Goal: Information Seeking & Learning: Learn about a topic

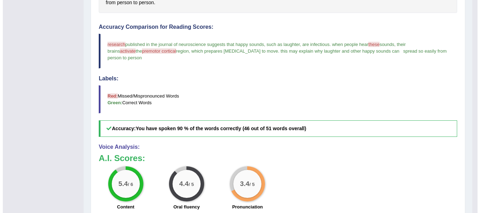
scroll to position [184, 0]
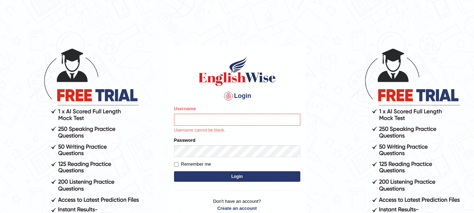
click at [358, 158] on body "Login Please fix the following errors: Username Username cannot be blank. Passw…" at bounding box center [237, 130] width 474 height 213
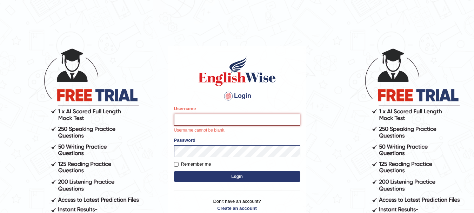
click at [246, 121] on input "Username" at bounding box center [237, 120] width 126 height 12
type input "kjraya"
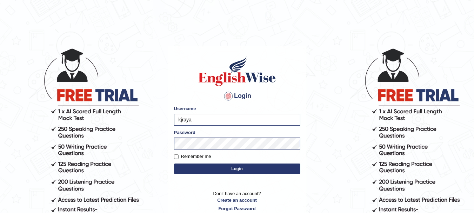
click at [210, 167] on button "Login" at bounding box center [237, 169] width 126 height 11
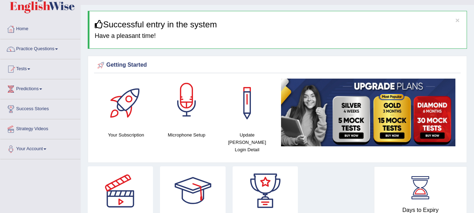
scroll to position [15, 0]
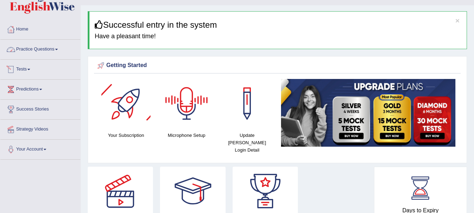
click at [37, 46] on link "Practice Questions" at bounding box center [40, 49] width 80 height 18
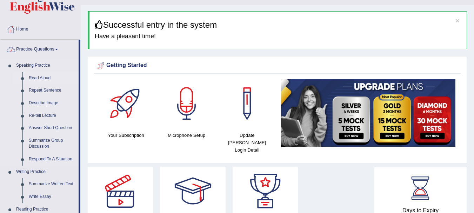
click at [34, 78] on link "Read Aloud" at bounding box center [52, 78] width 53 height 13
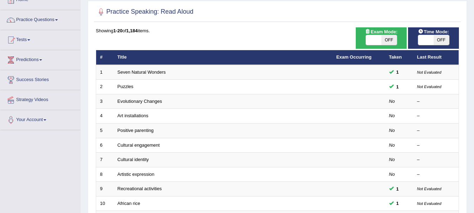
scroll to position [45, 0]
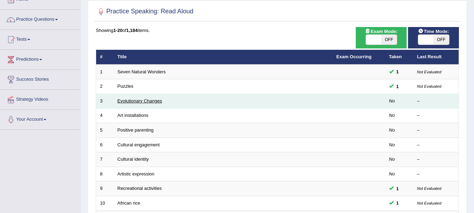
click at [135, 100] on link "Evolutionary Changes" at bounding box center [140, 100] width 45 height 5
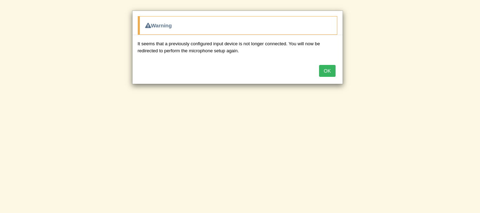
click at [327, 68] on button "OK" at bounding box center [327, 71] width 16 height 12
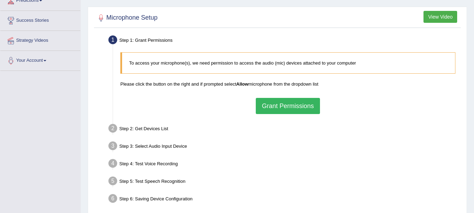
scroll to position [105, 0]
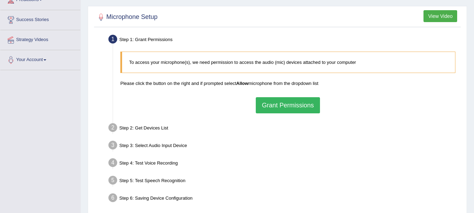
click at [288, 98] on button "Grant Permissions" at bounding box center [288, 105] width 64 height 16
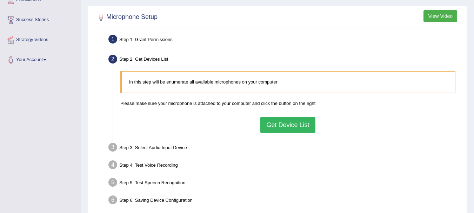
click at [276, 121] on button "Get Device List" at bounding box center [288, 125] width 55 height 16
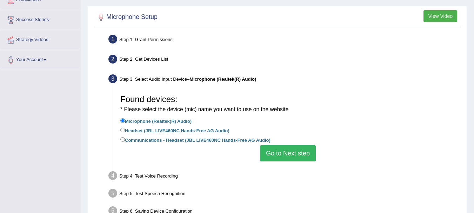
click at [212, 139] on label "Communications - Headset (JBL LIVE460NC Hands-Free AG Audio)" at bounding box center [195, 140] width 150 height 8
click at [125, 139] on input "Communications - Headset (JBL LIVE460NC Hands-Free AG Audio)" at bounding box center [122, 139] width 5 height 5
radio input "true"
click at [282, 152] on button "Go to Next step" at bounding box center [288, 153] width 56 height 16
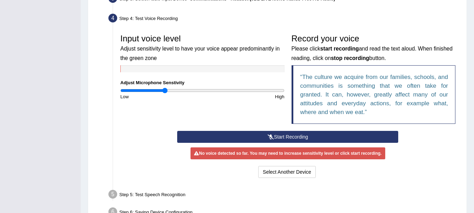
scroll to position [185, 0]
click at [275, 136] on button "Start Recording" at bounding box center [287, 137] width 221 height 12
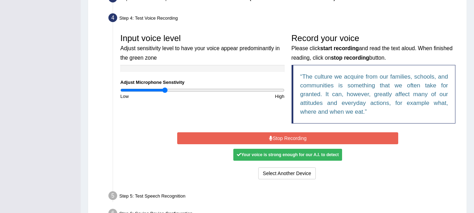
click at [275, 136] on button "Stop Recording" at bounding box center [287, 138] width 221 height 12
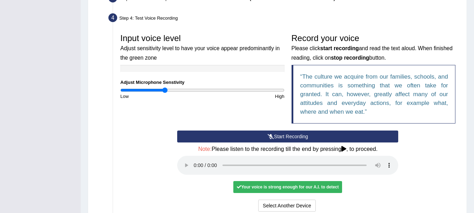
click at [275, 136] on button "Start Recording" at bounding box center [287, 137] width 221 height 12
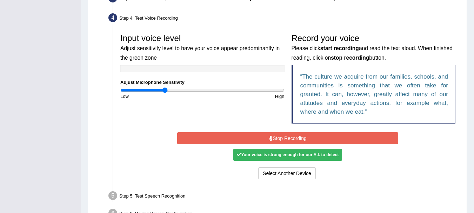
click at [278, 136] on button "Stop Recording" at bounding box center [287, 138] width 221 height 12
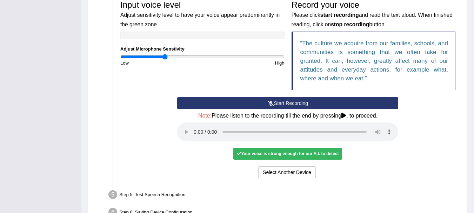
scroll to position [219, 0]
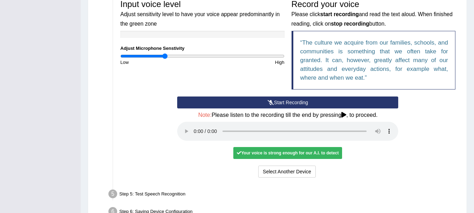
click at [344, 115] on icon at bounding box center [344, 115] width 5 height 6
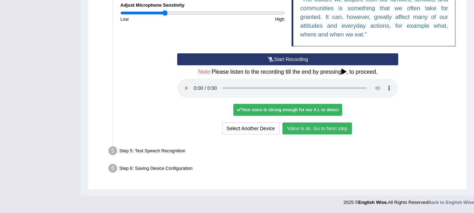
click at [297, 131] on button "Voice is ok. Go to Next step" at bounding box center [318, 129] width 70 height 12
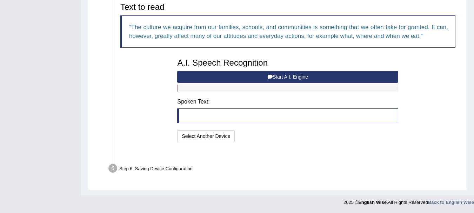
scroll to position [226, 0]
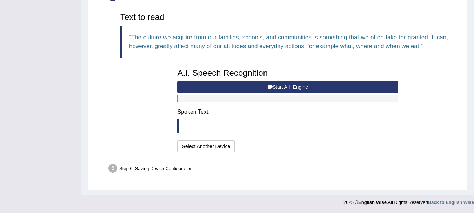
click at [269, 88] on icon at bounding box center [270, 87] width 5 height 5
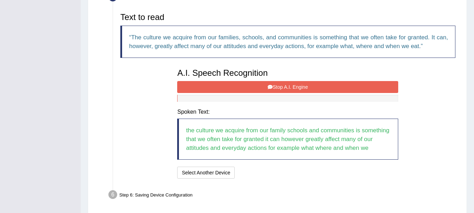
click at [277, 87] on button "Stop A.I. Engine" at bounding box center [287, 87] width 221 height 12
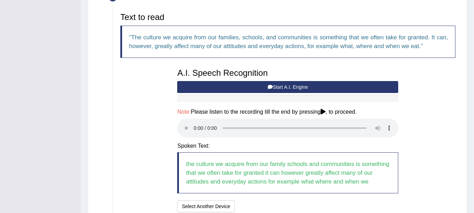
scroll to position [287, 0]
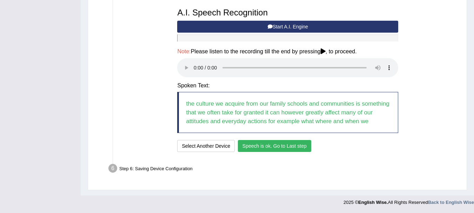
click at [257, 146] on button "Speech is ok. Go to Last step" at bounding box center [274, 146] width 73 height 12
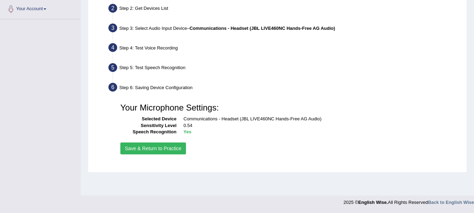
scroll to position [156, 0]
click at [167, 150] on button "Save & Return to Practice" at bounding box center [153, 149] width 66 height 12
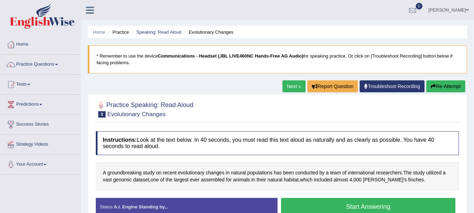
click at [342, 198] on button "Start Answering" at bounding box center [368, 207] width 175 height 18
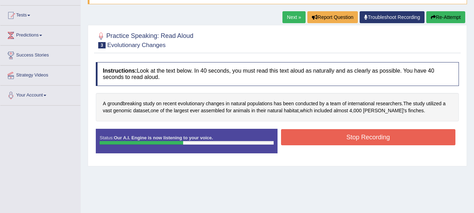
click at [342, 136] on button "Stop Recording" at bounding box center [368, 137] width 175 height 16
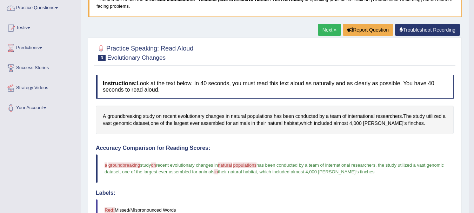
scroll to position [56, 0]
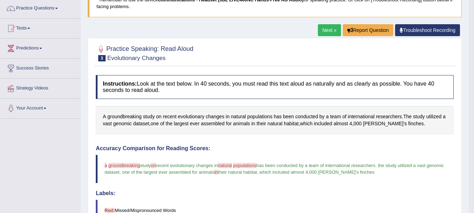
click at [325, 33] on link "Next »" at bounding box center [329, 30] width 23 height 12
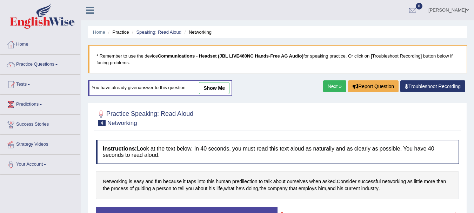
click at [329, 82] on link "Next »" at bounding box center [334, 86] width 23 height 12
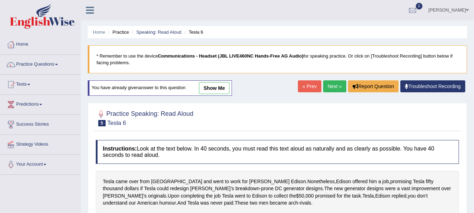
click at [335, 80] on link "Next »" at bounding box center [334, 86] width 23 height 12
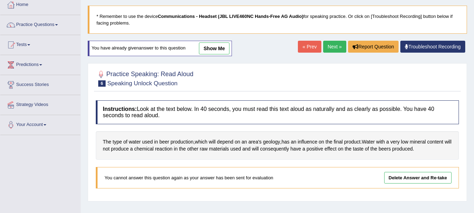
click at [336, 47] on link "Next »" at bounding box center [334, 47] width 23 height 12
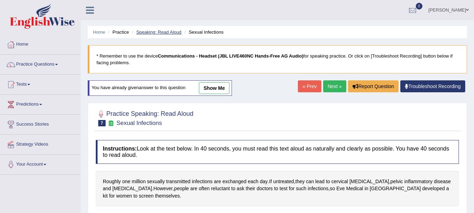
click at [167, 33] on link "Speaking: Read Aloud" at bounding box center [158, 31] width 45 height 5
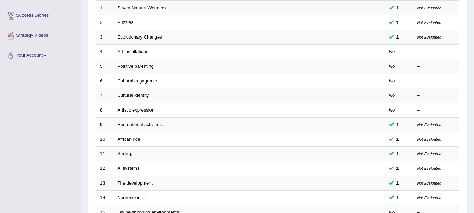
scroll to position [109, 0]
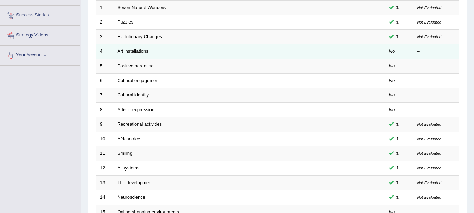
click at [141, 51] on link "Art installations" at bounding box center [133, 50] width 31 height 5
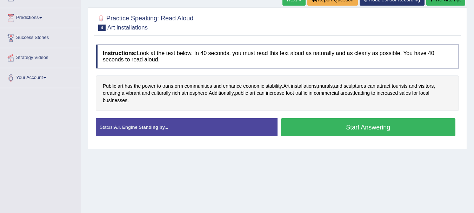
click at [318, 132] on button "Start Answering" at bounding box center [368, 127] width 175 height 18
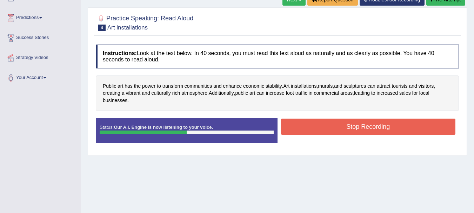
click at [318, 132] on button "Stop Recording" at bounding box center [368, 127] width 175 height 16
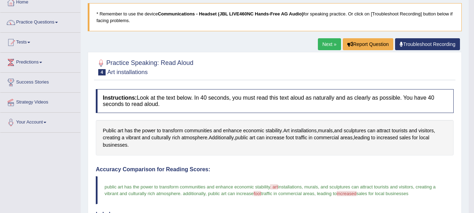
scroll to position [42, 0]
click at [330, 41] on link "Next »" at bounding box center [329, 45] width 23 height 12
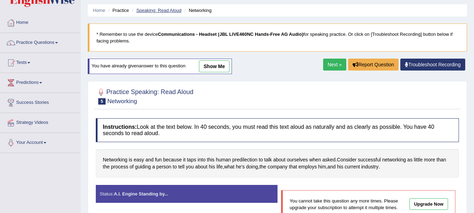
click at [164, 12] on link "Speaking: Read Aloud" at bounding box center [158, 10] width 45 height 5
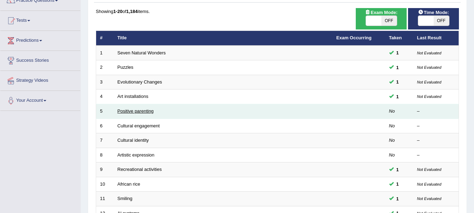
click at [143, 109] on link "Positive parenting" at bounding box center [136, 111] width 36 height 5
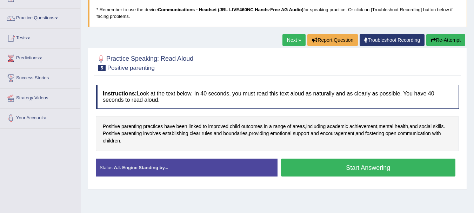
click at [334, 166] on button "Start Answering" at bounding box center [368, 168] width 175 height 18
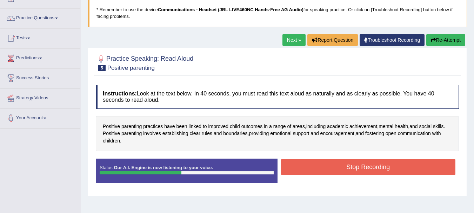
click at [334, 166] on button "Stop Recording" at bounding box center [368, 167] width 175 height 16
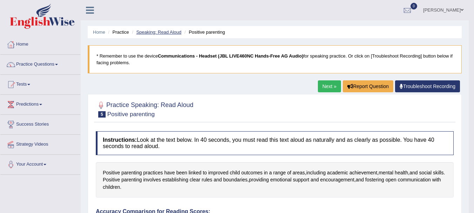
click at [158, 31] on link "Speaking: Read Aloud" at bounding box center [158, 31] width 45 height 5
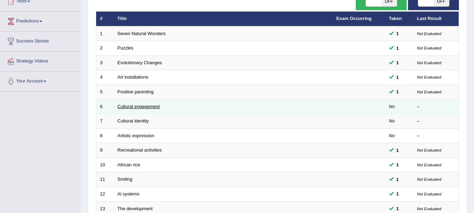
click at [127, 107] on link "Cultural engagement" at bounding box center [139, 106] width 42 height 5
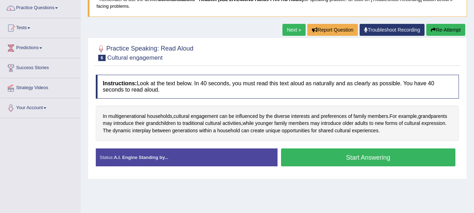
click at [344, 156] on button "Start Answering" at bounding box center [368, 158] width 175 height 18
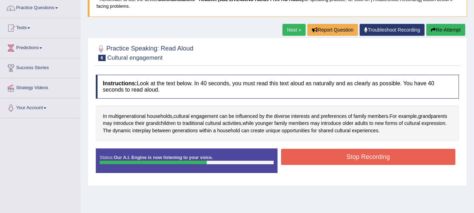
click at [344, 156] on button "Stop Recording" at bounding box center [368, 157] width 175 height 16
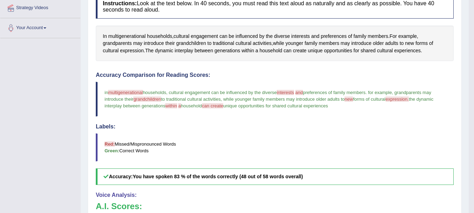
scroll to position [136, 0]
click at [126, 92] on span "multigenerational" at bounding box center [125, 92] width 35 height 5
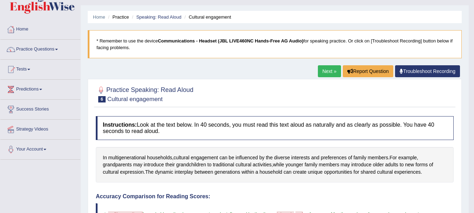
scroll to position [15, 0]
click at [163, 18] on link "Speaking: Read Aloud" at bounding box center [158, 17] width 45 height 5
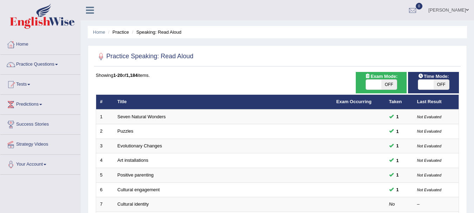
scroll to position [133, 0]
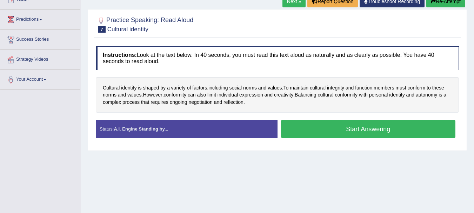
click at [344, 131] on button "Start Answering" at bounding box center [368, 129] width 175 height 18
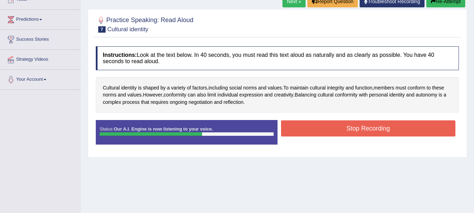
click at [344, 131] on button "Stop Recording" at bounding box center [368, 128] width 175 height 16
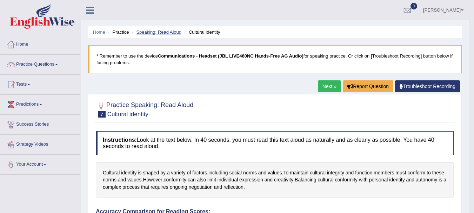
click at [151, 32] on link "Speaking: Read Aloud" at bounding box center [158, 31] width 45 height 5
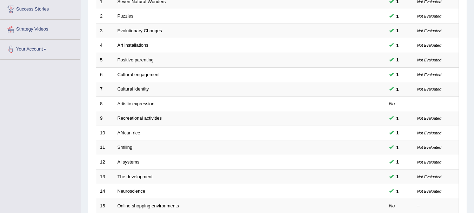
scroll to position [117, 0]
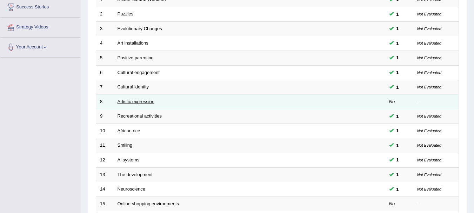
click at [146, 99] on link "Artistic expression" at bounding box center [136, 101] width 37 height 5
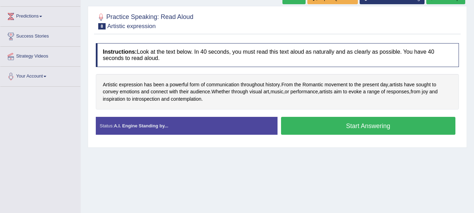
click at [327, 129] on button "Start Answering" at bounding box center [368, 126] width 175 height 18
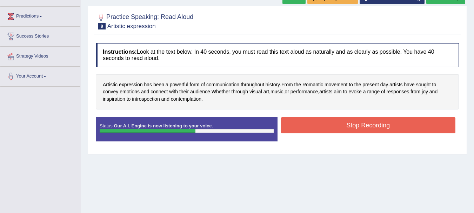
click at [327, 129] on button "Stop Recording" at bounding box center [368, 125] width 175 height 16
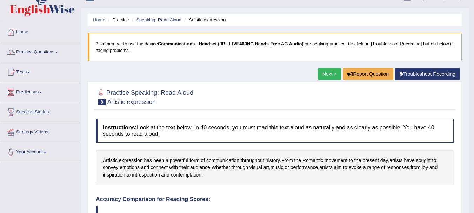
scroll to position [12, 0]
click at [165, 20] on link "Speaking: Read Aloud" at bounding box center [158, 20] width 45 height 5
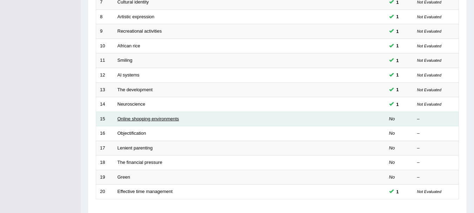
click at [151, 118] on link "Online shopping environments" at bounding box center [149, 118] width 62 height 5
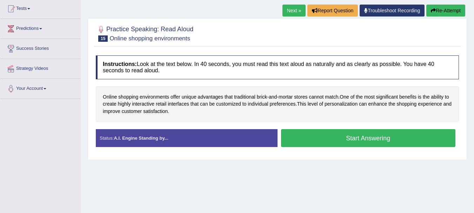
click at [323, 147] on button "Start Answering" at bounding box center [368, 138] width 175 height 18
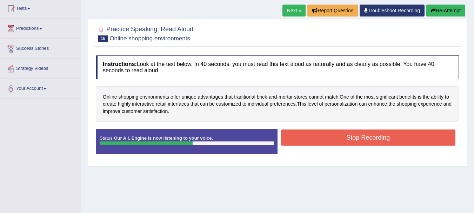
click at [337, 132] on button "Stop Recording" at bounding box center [368, 138] width 175 height 16
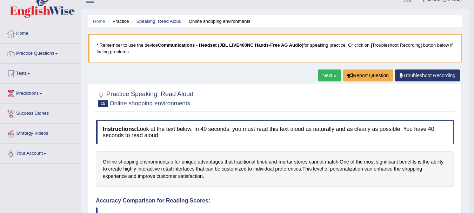
scroll to position [11, 0]
click at [169, 22] on link "Speaking: Read Aloud" at bounding box center [158, 21] width 45 height 5
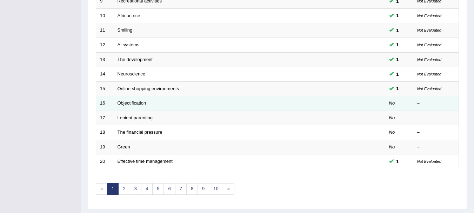
click at [139, 103] on link "Objectification" at bounding box center [132, 102] width 29 height 5
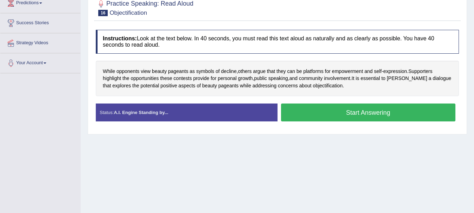
click at [317, 113] on button "Start Answering" at bounding box center [368, 113] width 175 height 18
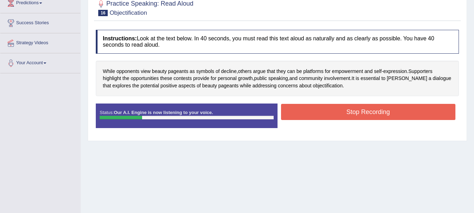
click at [317, 113] on button "Stop Recording" at bounding box center [368, 112] width 175 height 16
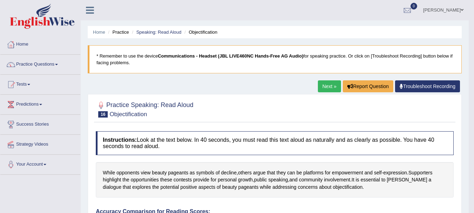
click at [158, 27] on ul "Home Practice Speaking: Read Aloud Objectification" at bounding box center [275, 32] width 374 height 12
click at [157, 33] on link "Speaking: Read Aloud" at bounding box center [158, 31] width 45 height 5
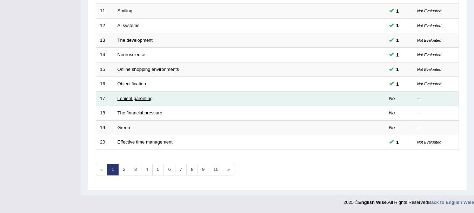
click at [140, 99] on link "Lenient parenting" at bounding box center [135, 98] width 35 height 5
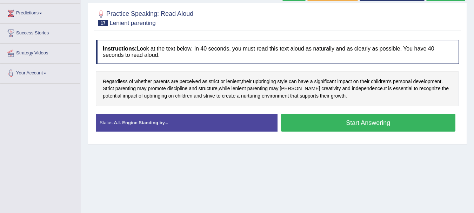
click at [357, 124] on button "Start Answering" at bounding box center [368, 123] width 175 height 18
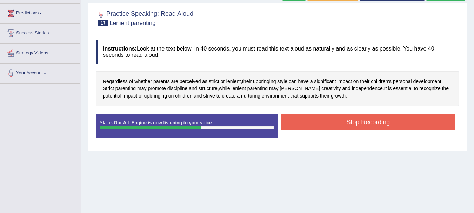
click at [357, 124] on button "Stop Recording" at bounding box center [368, 122] width 175 height 16
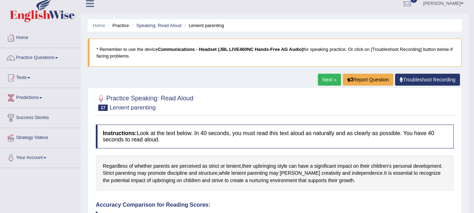
scroll to position [6, 0]
click at [161, 27] on link "Speaking: Read Aloud" at bounding box center [158, 25] width 45 height 5
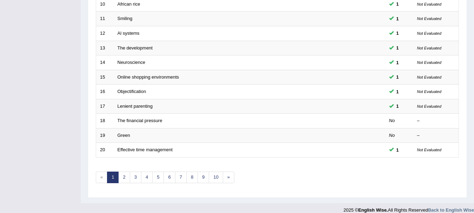
scroll to position [244, 0]
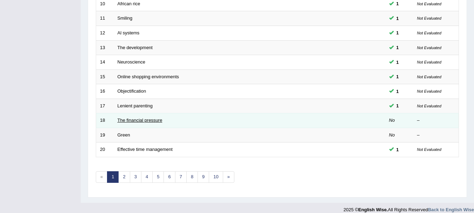
click at [139, 122] on link "The financial pressure" at bounding box center [140, 120] width 45 height 5
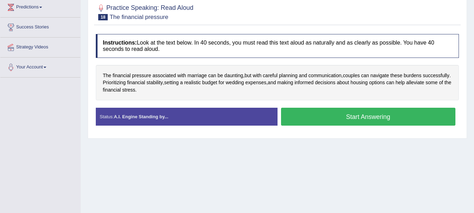
click at [313, 115] on button "Start Answering" at bounding box center [368, 117] width 175 height 18
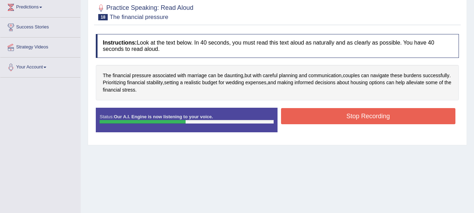
click at [313, 115] on button "Stop Recording" at bounding box center [368, 116] width 175 height 16
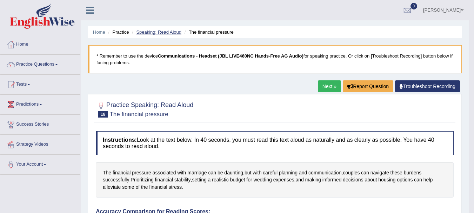
click at [171, 32] on link "Speaking: Read Aloud" at bounding box center [158, 31] width 45 height 5
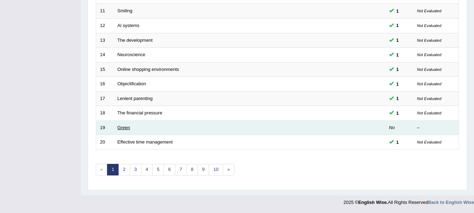
click at [125, 129] on link "Green" at bounding box center [124, 127] width 13 height 5
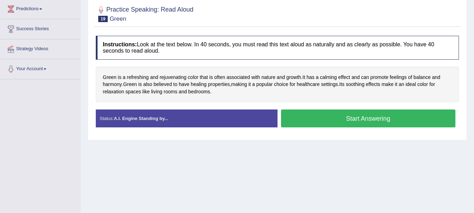
click at [354, 120] on button "Start Answering" at bounding box center [368, 119] width 175 height 18
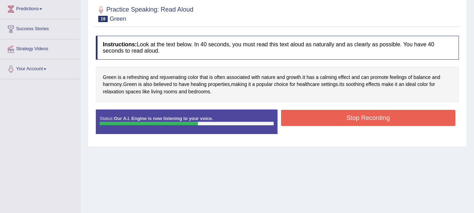
click at [354, 120] on button "Stop Recording" at bounding box center [368, 118] width 175 height 16
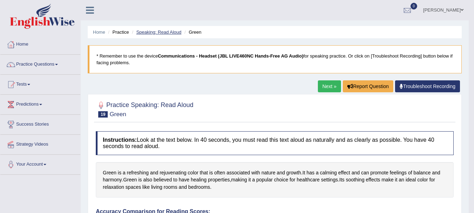
click at [170, 30] on link "Speaking: Read Aloud" at bounding box center [158, 31] width 45 height 5
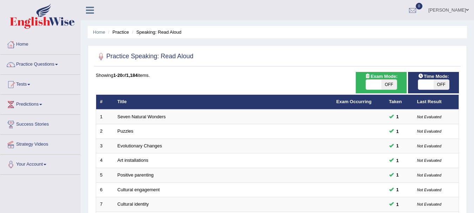
scroll to position [252, 0]
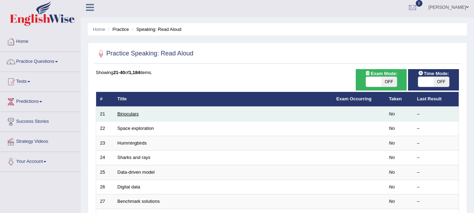
click at [129, 115] on link "Binoculars" at bounding box center [128, 113] width 21 height 5
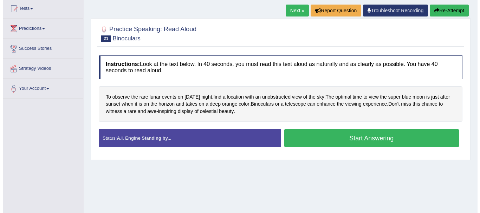
scroll to position [78, 0]
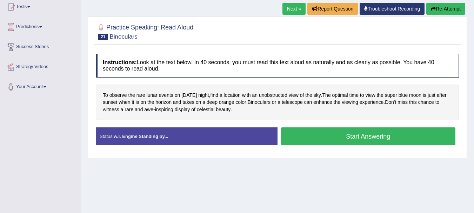
click at [325, 138] on button "Start Answering" at bounding box center [368, 136] width 175 height 18
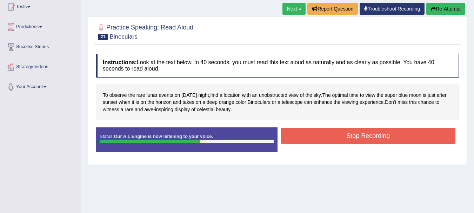
click at [325, 138] on button "Stop Recording" at bounding box center [368, 136] width 175 height 16
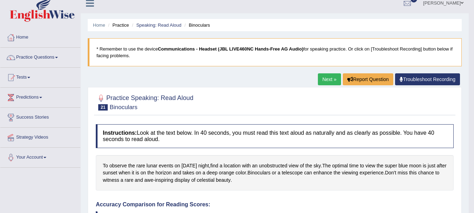
scroll to position [0, 0]
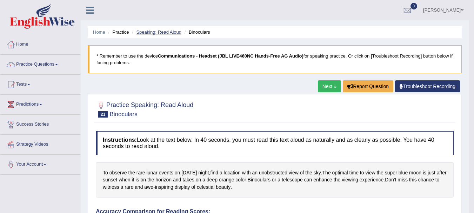
click at [170, 32] on link "Speaking: Read Aloud" at bounding box center [158, 31] width 45 height 5
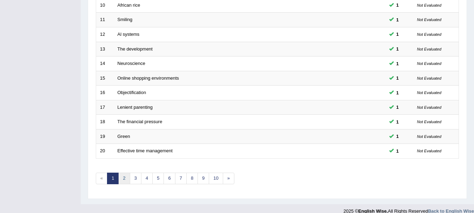
click at [129, 178] on link "2" at bounding box center [124, 179] width 12 height 12
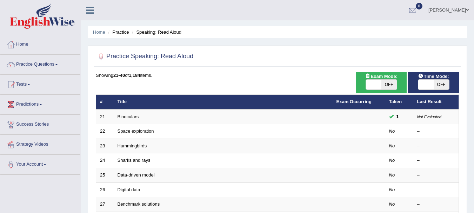
click at [135, 131] on link "Space exploration" at bounding box center [136, 131] width 37 height 5
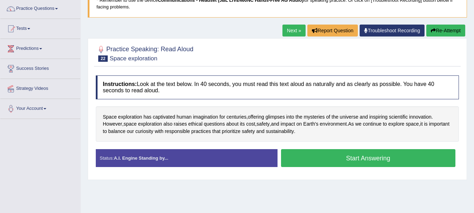
click at [310, 157] on button "Start Answering" at bounding box center [368, 158] width 175 height 18
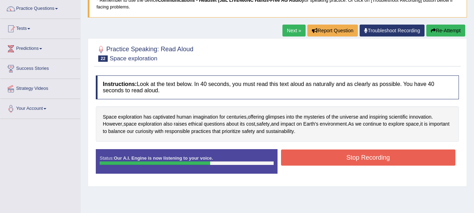
click at [310, 157] on button "Stop Recording" at bounding box center [368, 158] width 175 height 16
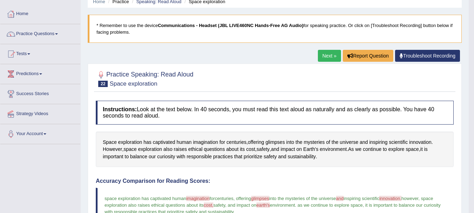
scroll to position [29, 0]
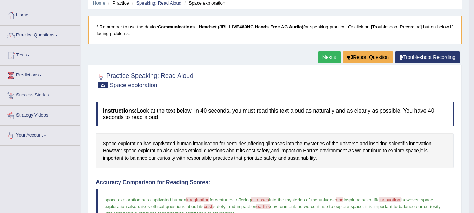
click at [160, 1] on link "Speaking: Read Aloud" at bounding box center [158, 2] width 45 height 5
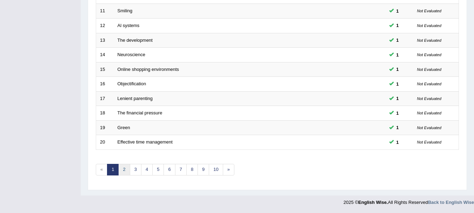
click at [124, 169] on link "2" at bounding box center [124, 170] width 12 height 12
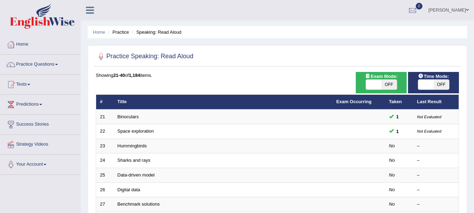
click at [124, 169] on td "Data-driven model" at bounding box center [223, 175] width 219 height 15
